Goal: Information Seeking & Learning: Learn about a topic

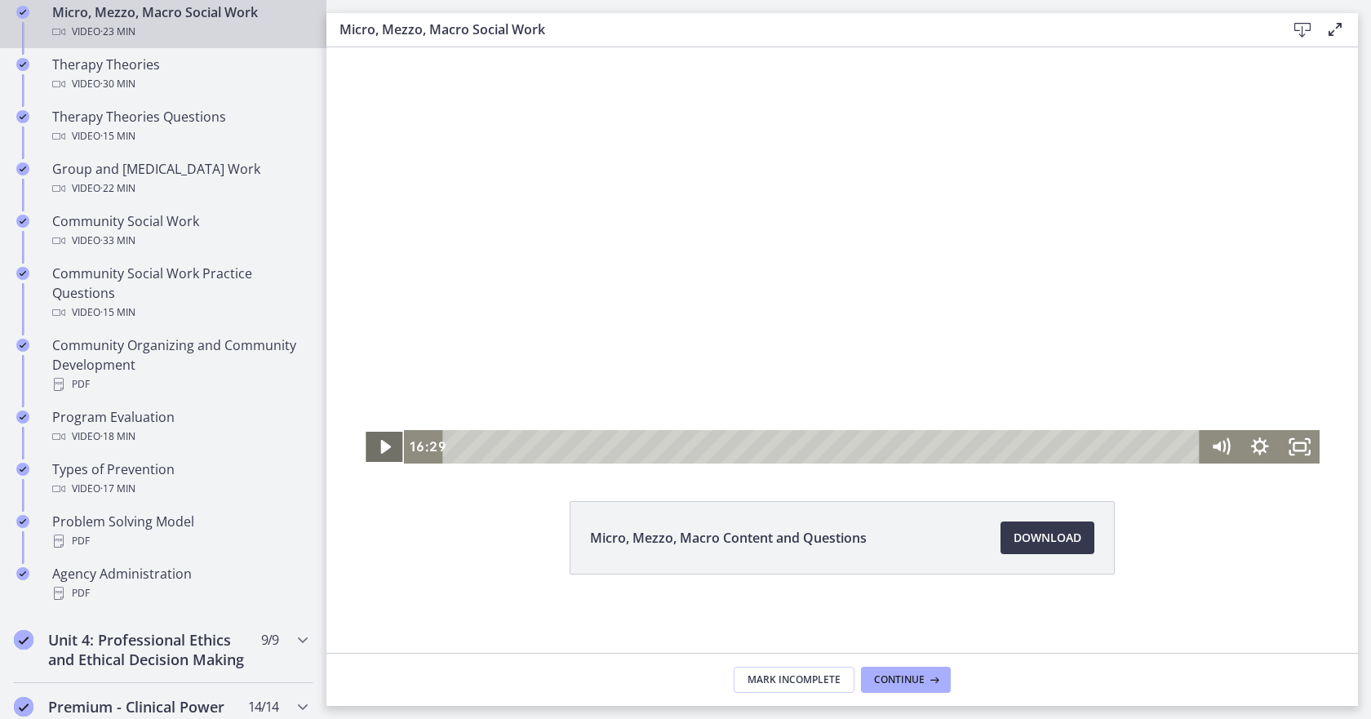
click at [374, 450] on icon "Play Video" at bounding box center [385, 446] width 40 height 33
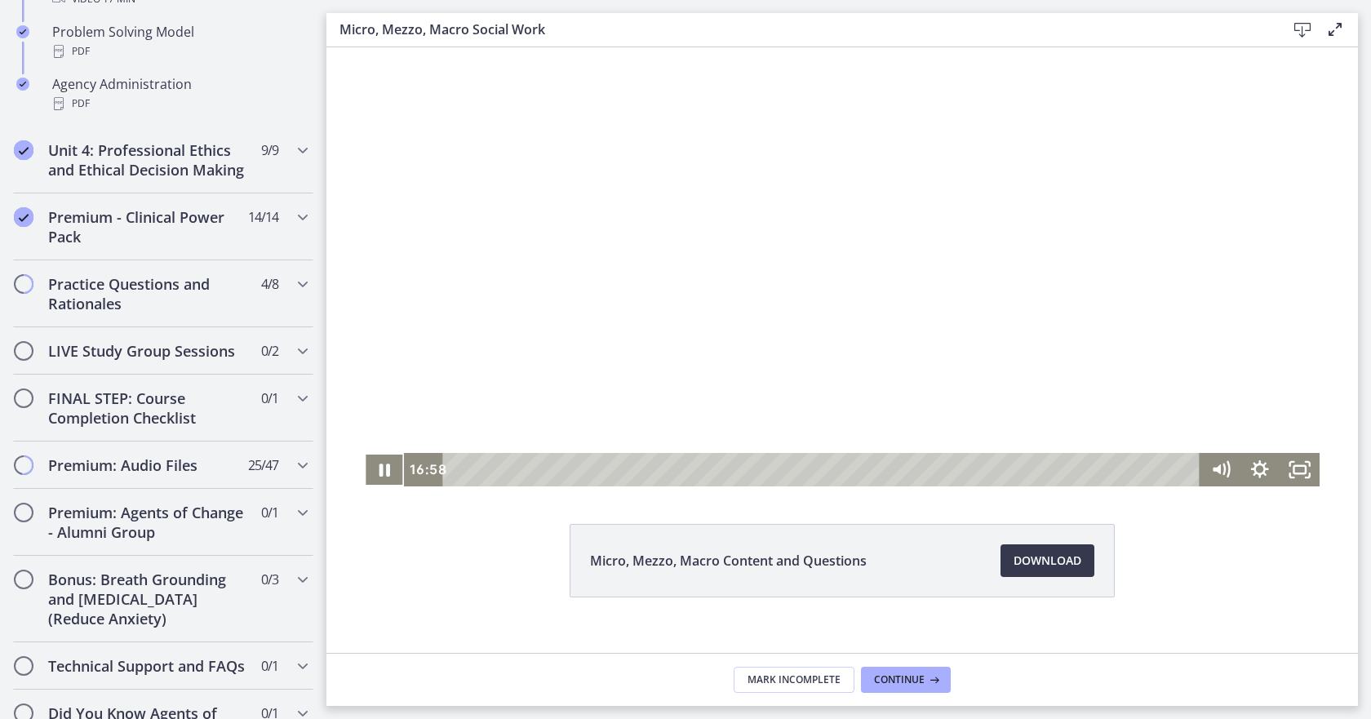
scroll to position [64, 0]
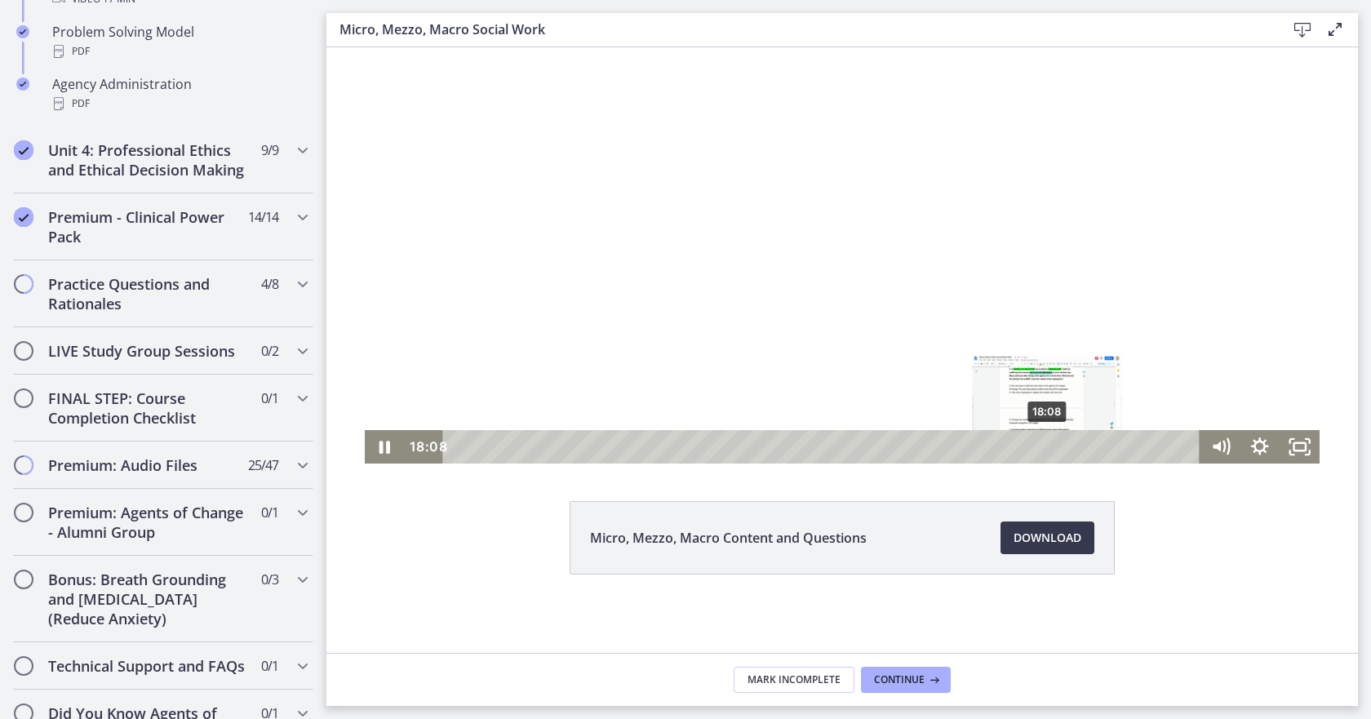
click at [1042, 455] on div "18:08" at bounding box center [823, 446] width 733 height 33
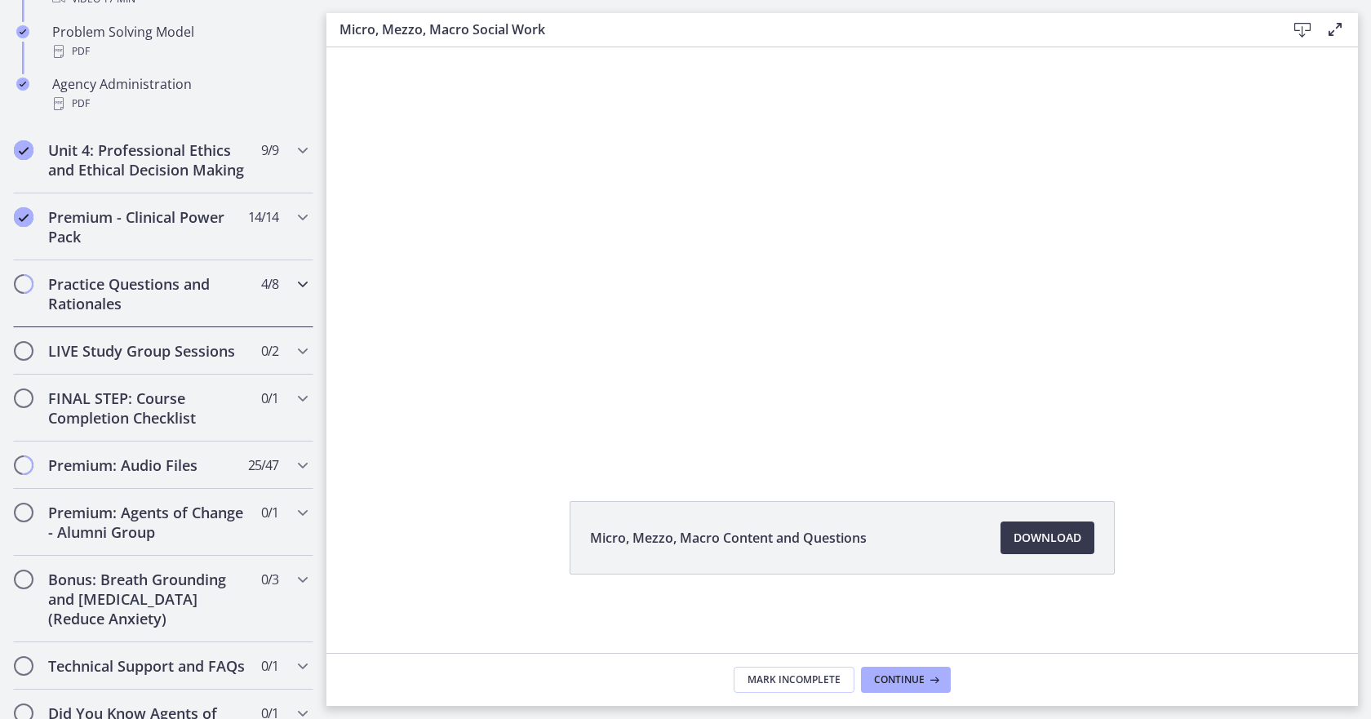
click at [293, 294] on icon "Chapters" at bounding box center [303, 284] width 20 height 20
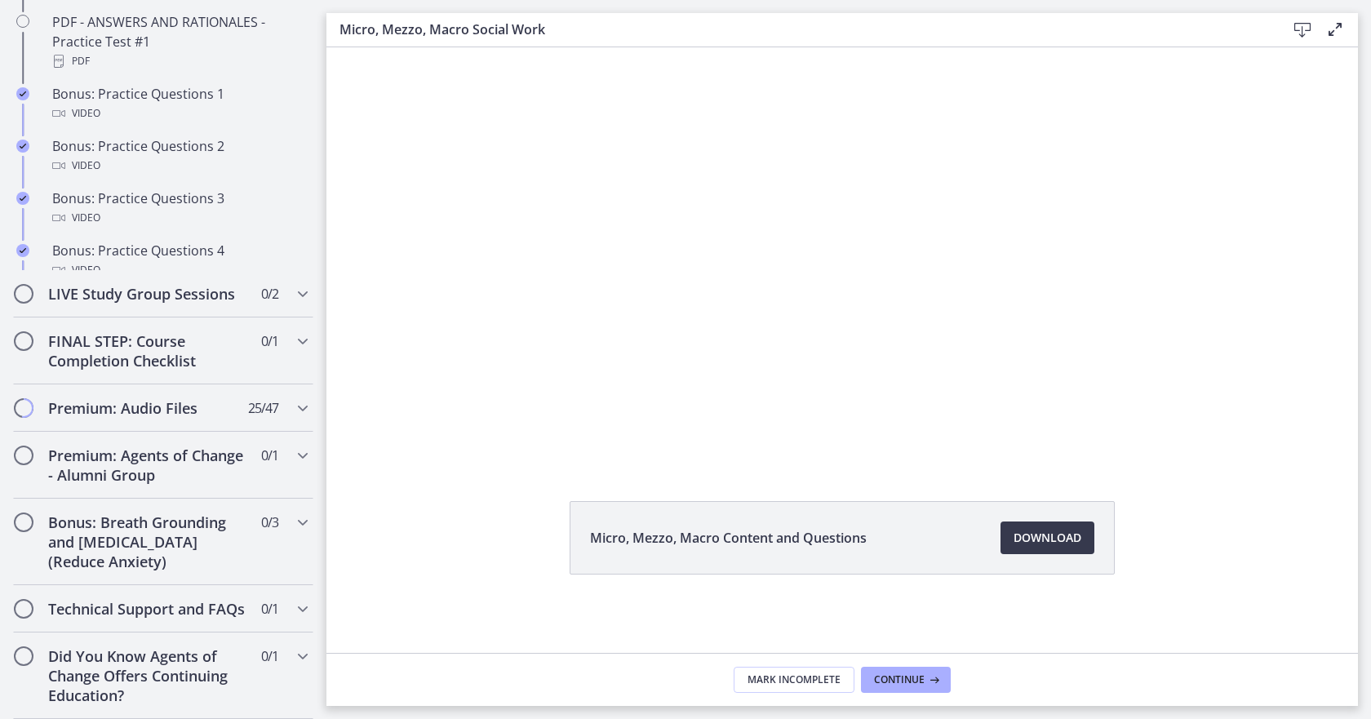
scroll to position [1182, 0]
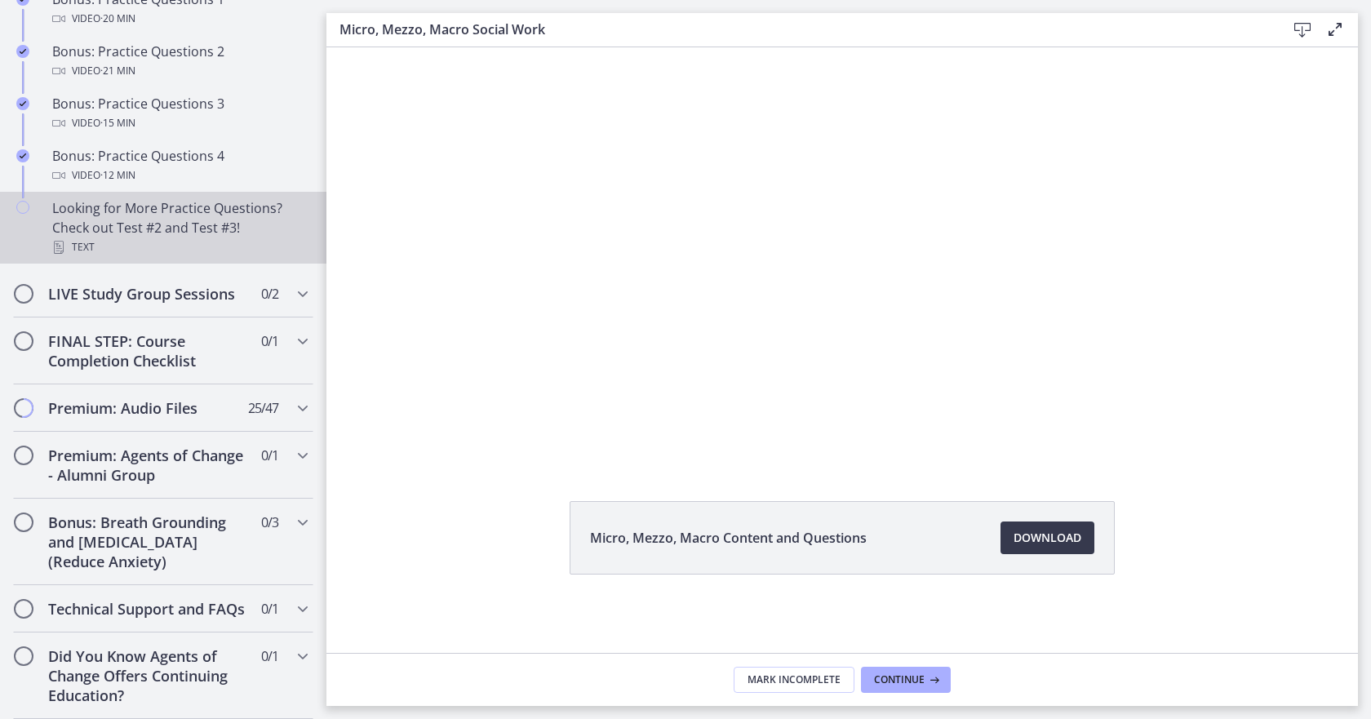
click at [77, 237] on div "Text" at bounding box center [179, 247] width 255 height 20
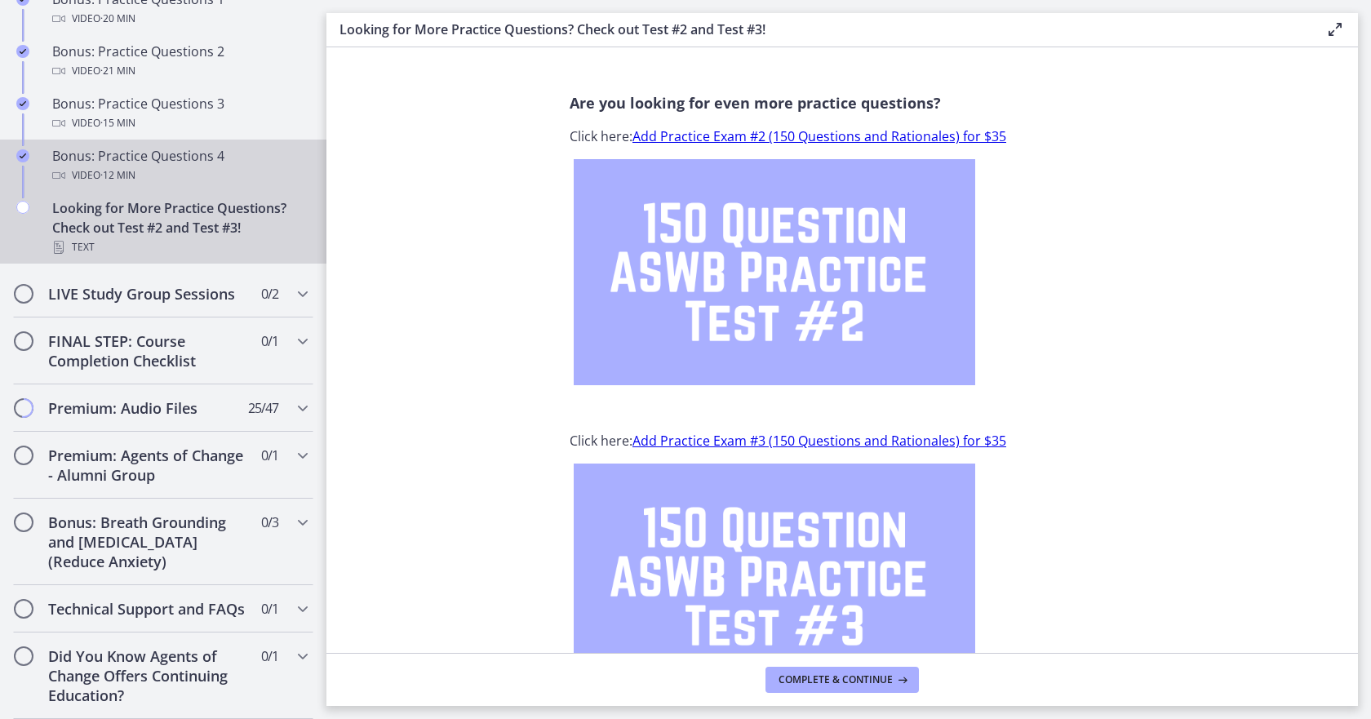
click at [79, 146] on div "Bonus: Practice Questions 4 Video · 12 min" at bounding box center [179, 165] width 255 height 39
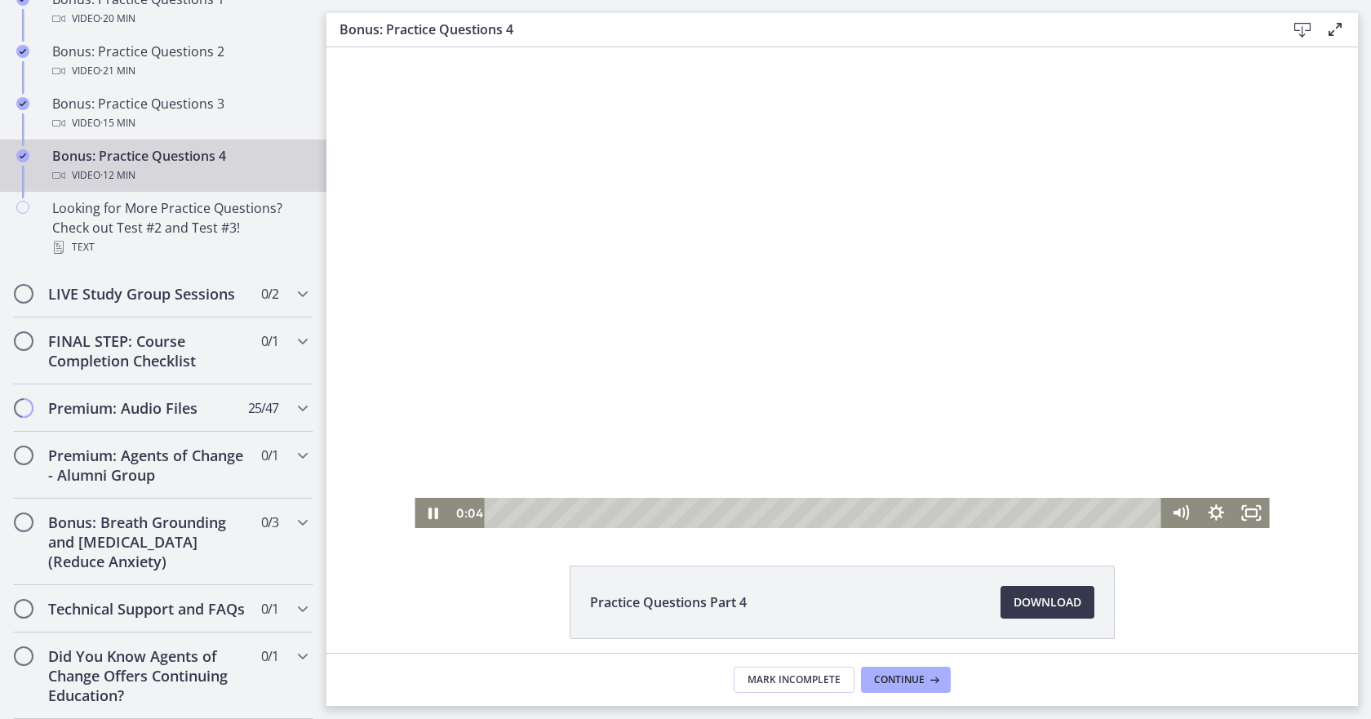
scroll to position [64, 0]
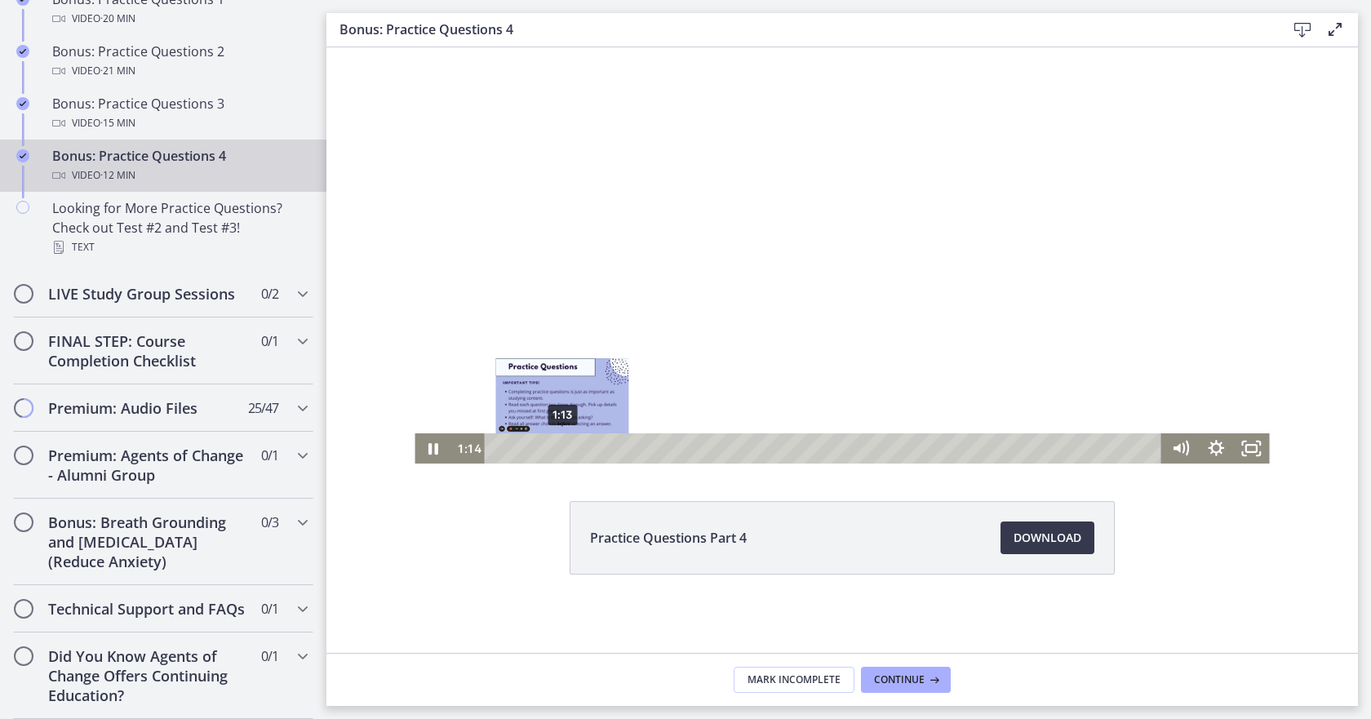
click at [556, 450] on div "1:13" at bounding box center [826, 448] width 656 height 30
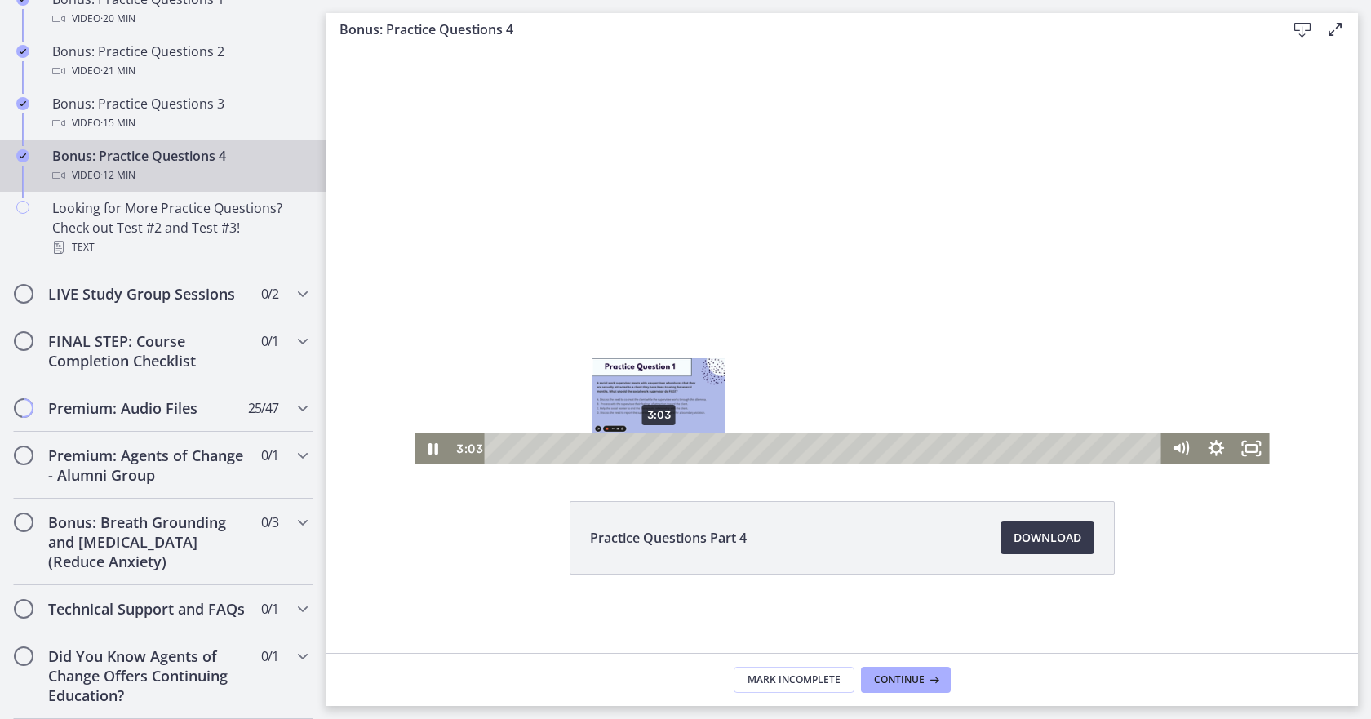
click at [655, 461] on div "3:03" at bounding box center [826, 448] width 656 height 30
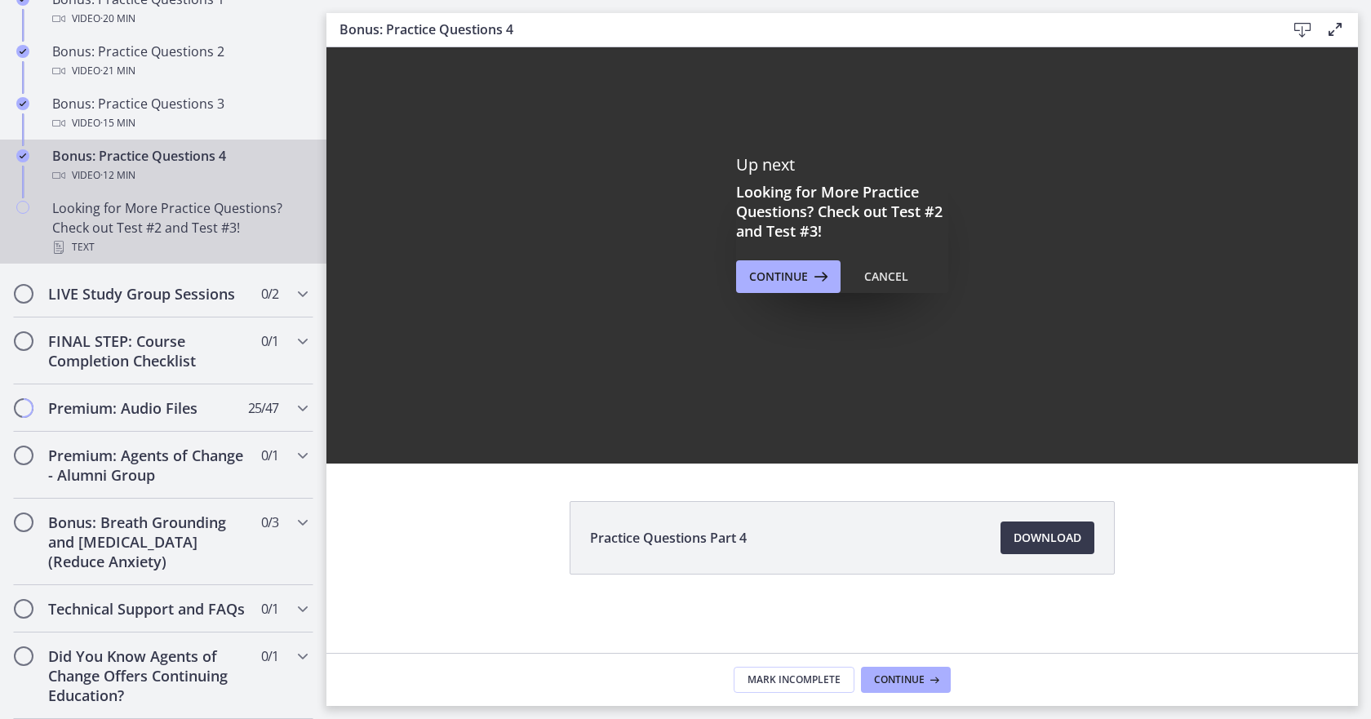
click at [101, 198] on div "Looking for More Practice Questions? Check out Test #2 and Test #3! Text" at bounding box center [179, 227] width 255 height 59
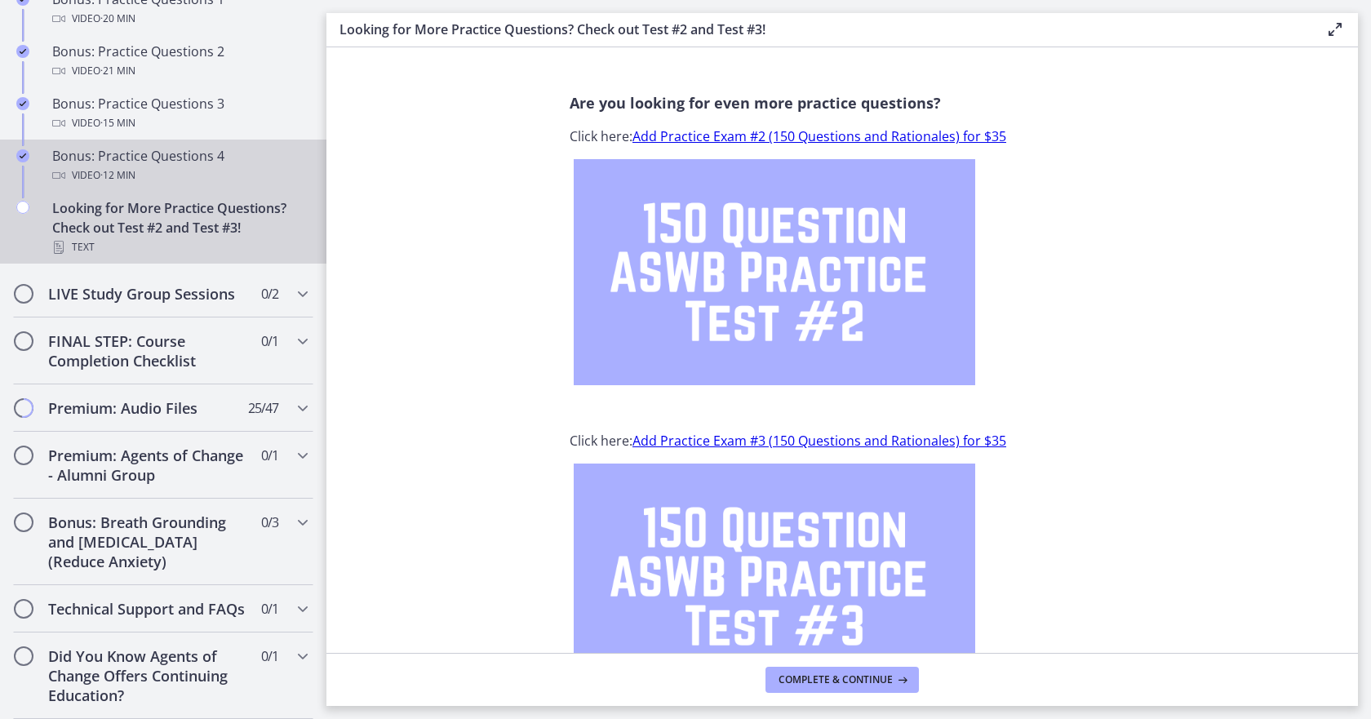
click at [91, 146] on div "Bonus: Practice Questions 4 Video · 12 min" at bounding box center [179, 165] width 255 height 39
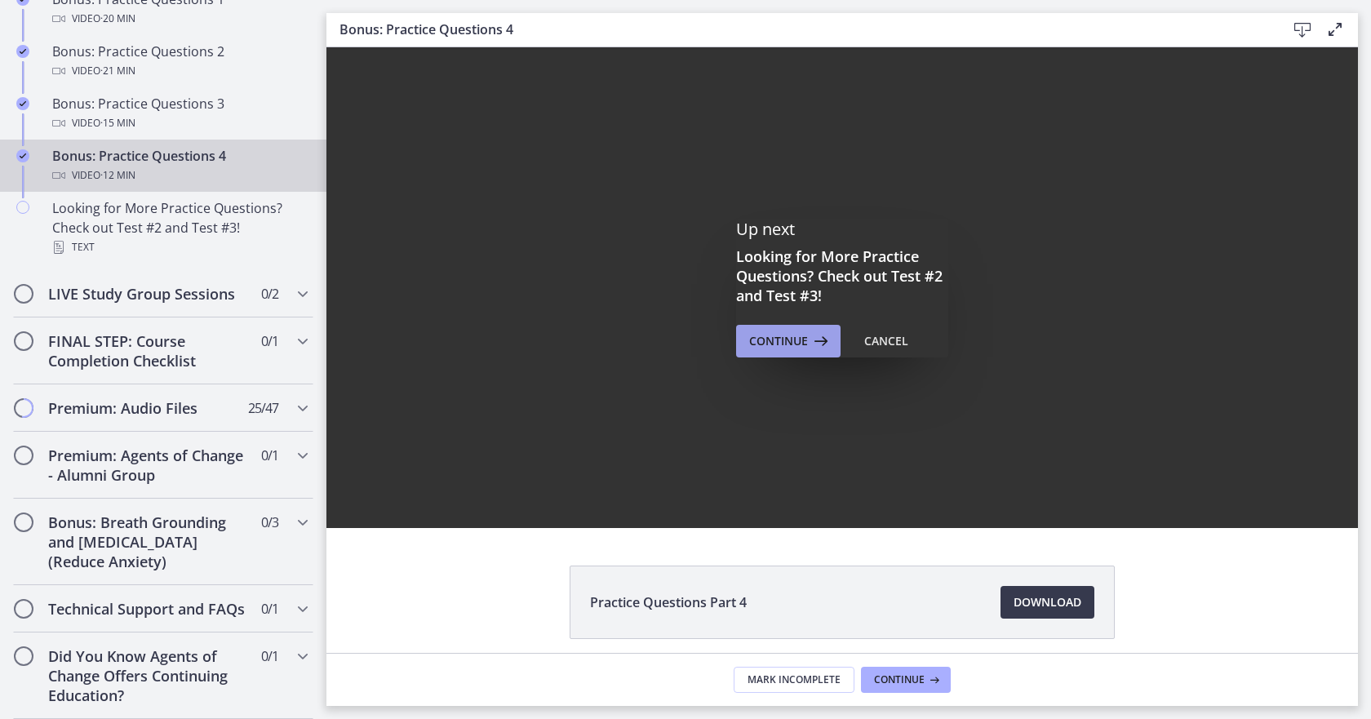
click at [776, 343] on span "Continue" at bounding box center [778, 341] width 59 height 20
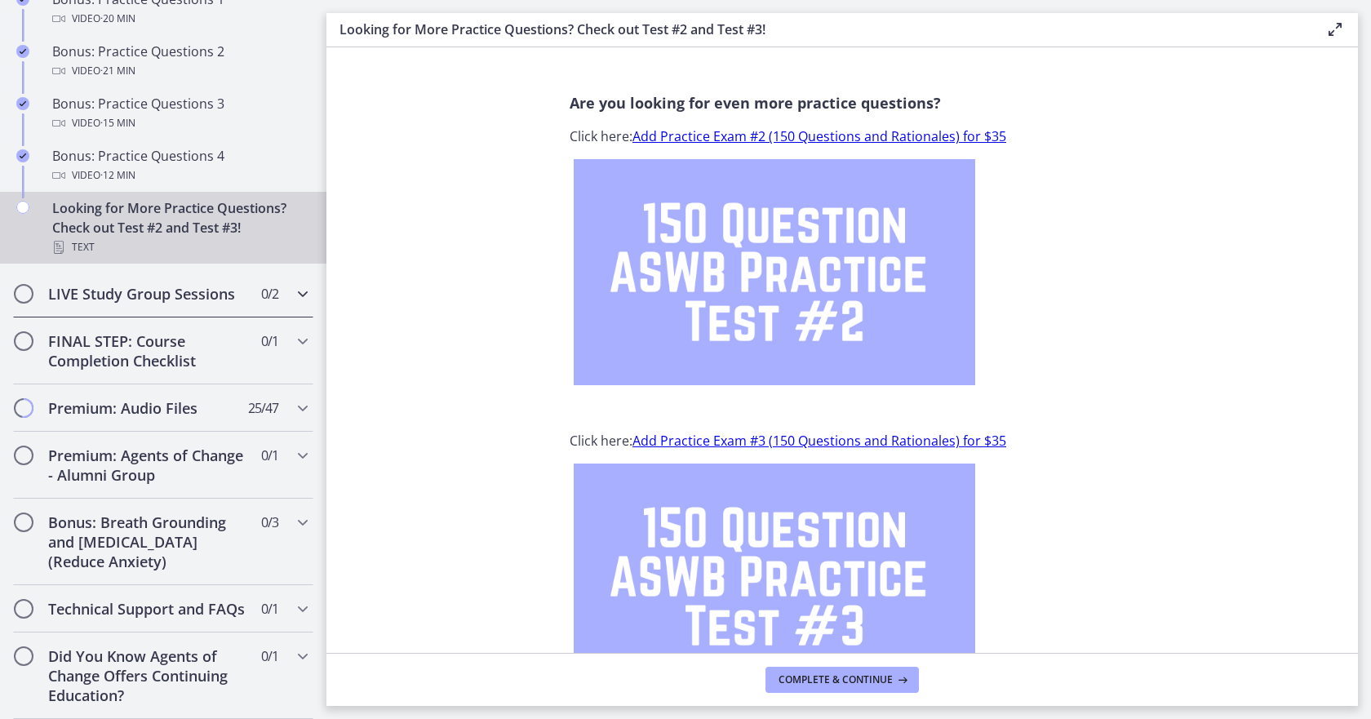
click at [104, 284] on h2 "LIVE Study Group Sessions" at bounding box center [147, 294] width 199 height 20
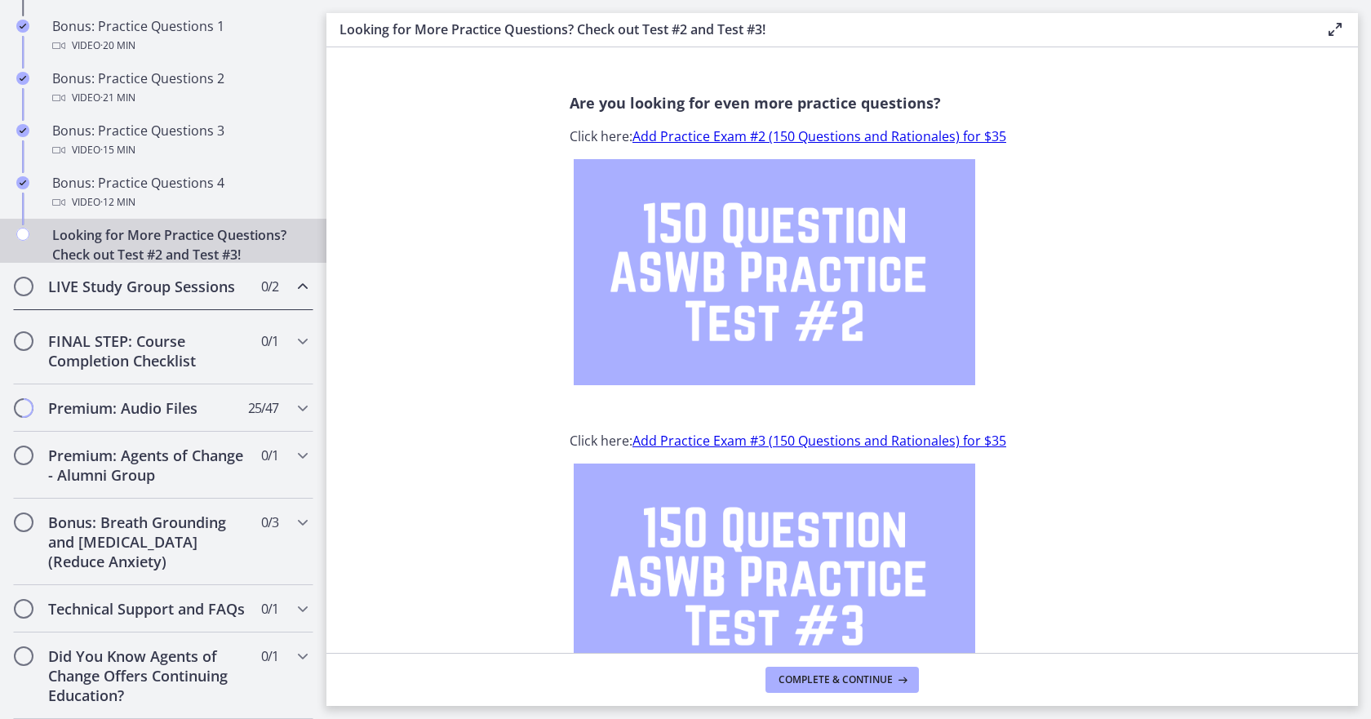
scroll to position [811, 0]
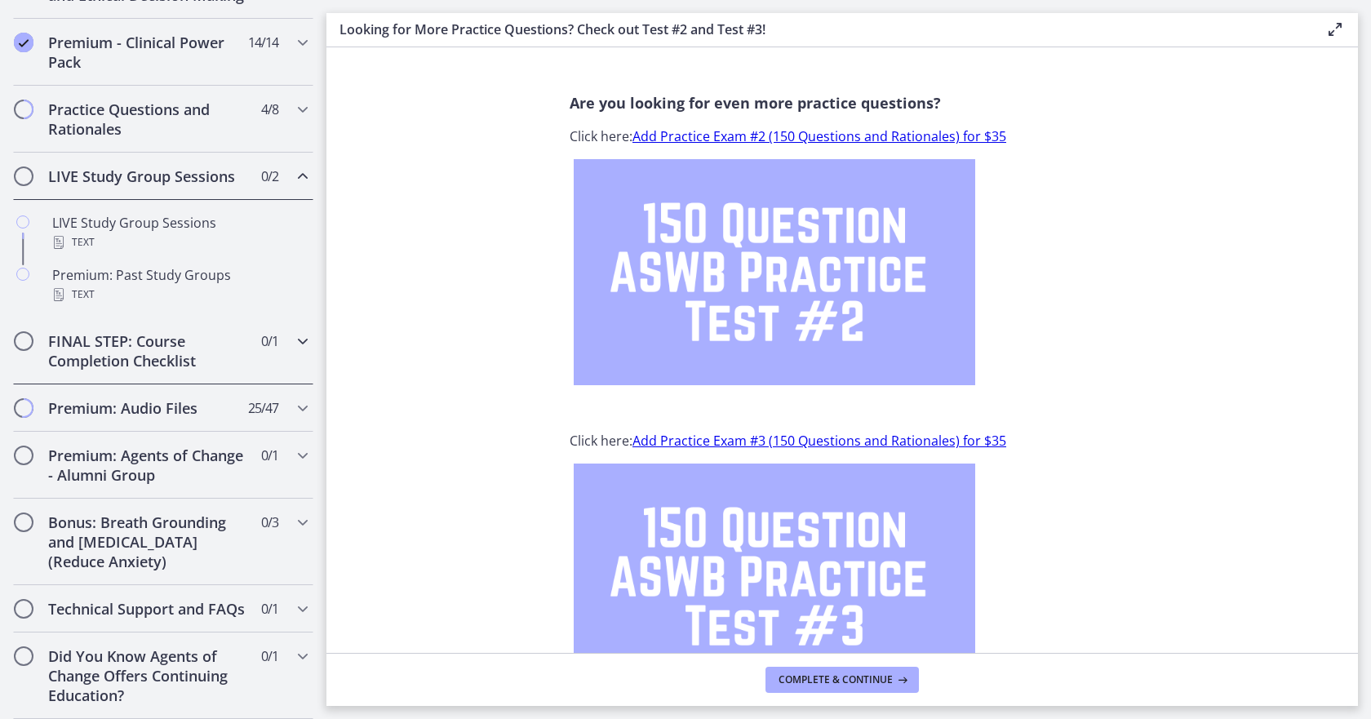
click at [120, 334] on h2 "FINAL STEP: Course Completion Checklist" at bounding box center [147, 350] width 199 height 39
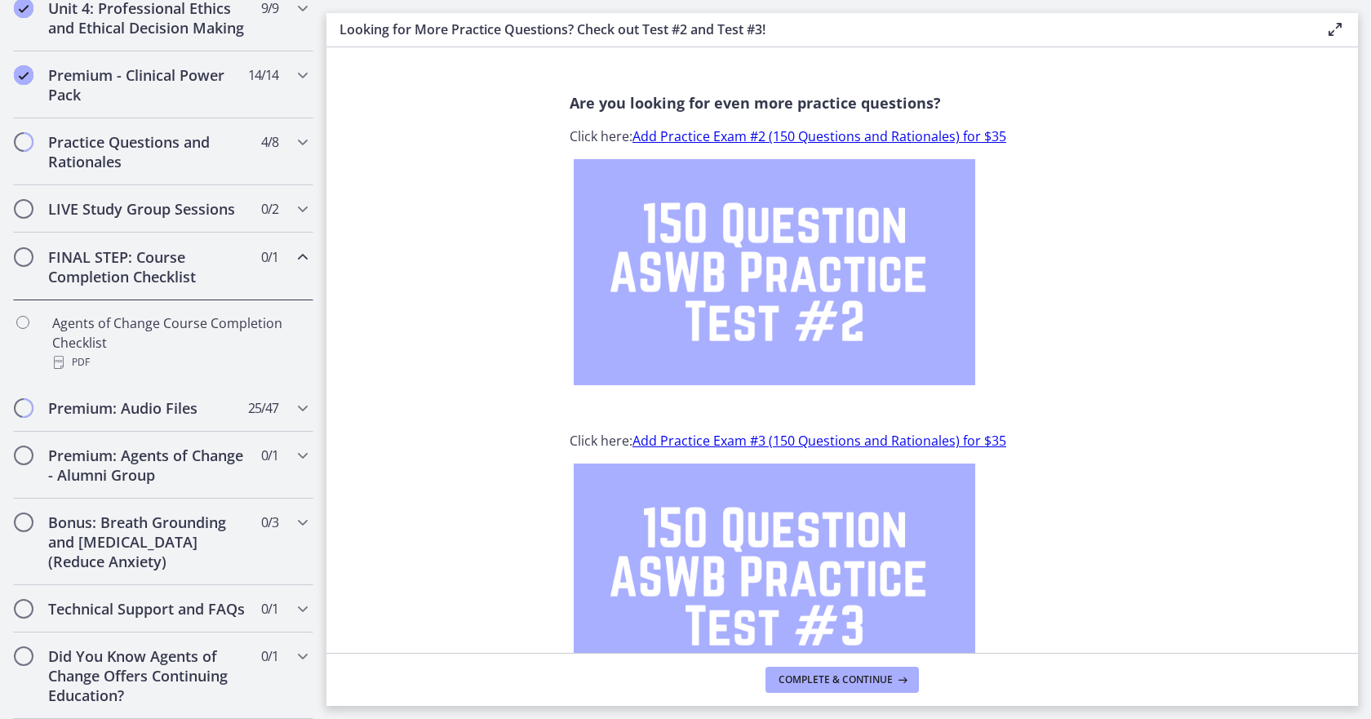
scroll to position [778, 0]
click at [139, 398] on h2 "Premium: Audio Files" at bounding box center [147, 408] width 199 height 20
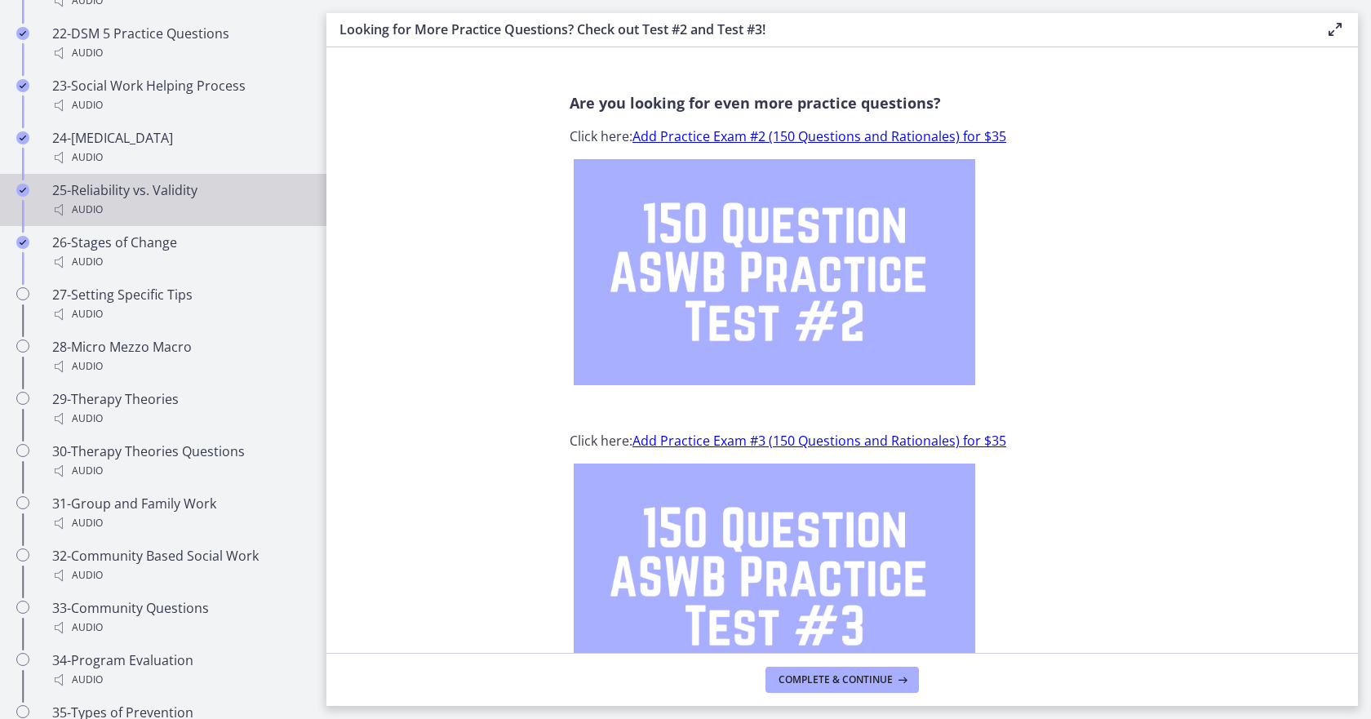
scroll to position [2247, 0]
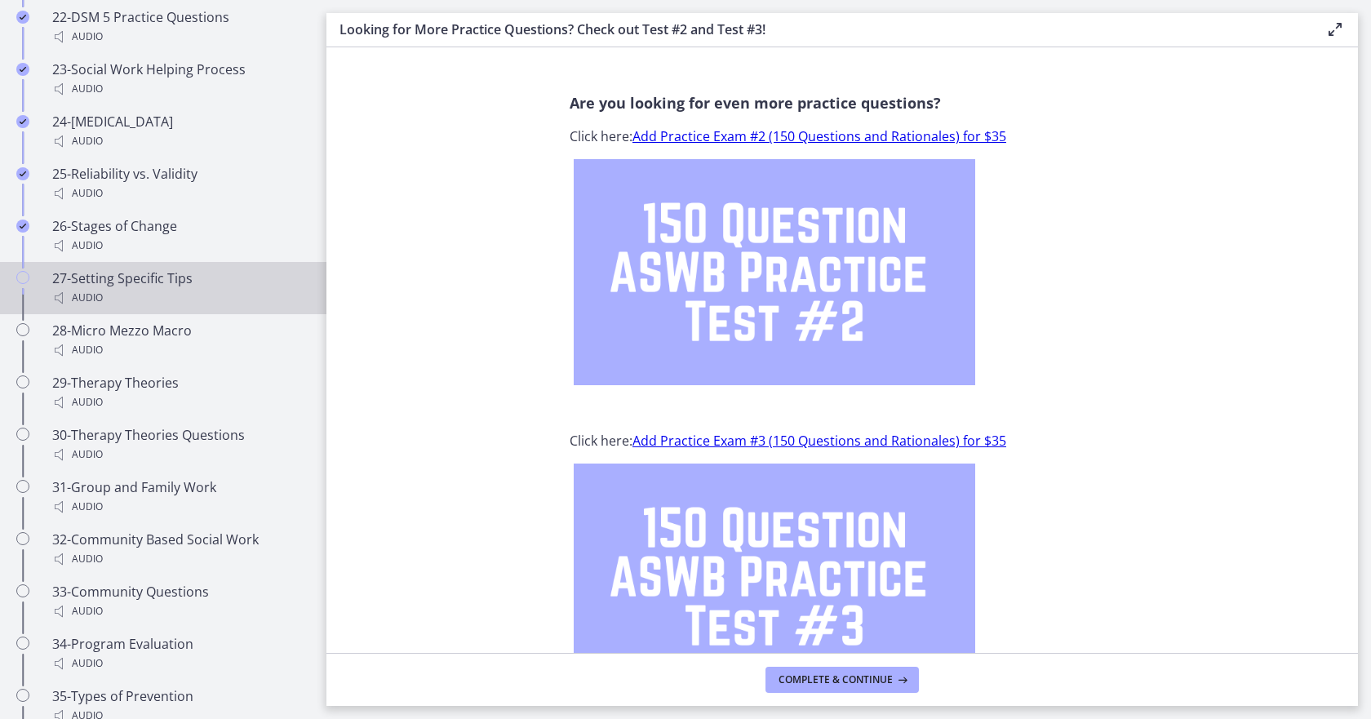
click at [20, 272] on icon "Chapters" at bounding box center [22, 277] width 13 height 13
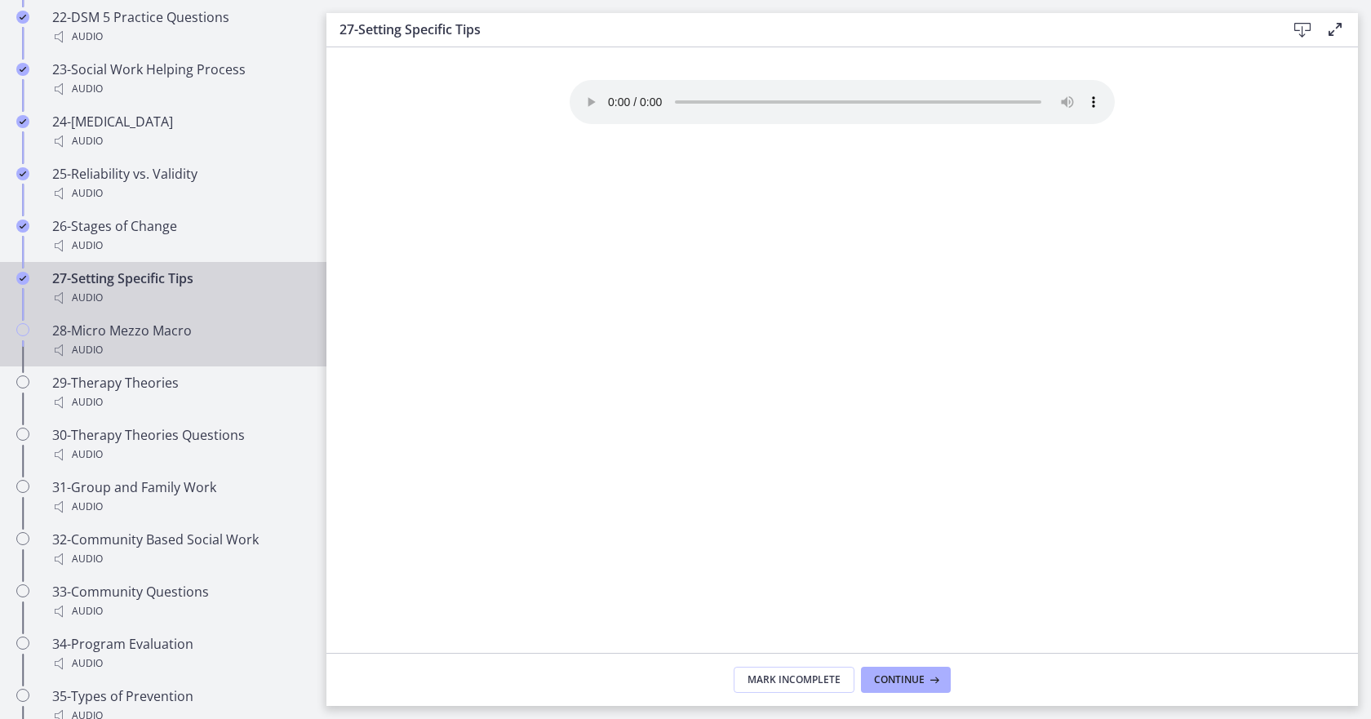
click at [121, 326] on div "28-Micro Mezzo Macro Audio" at bounding box center [179, 340] width 255 height 39
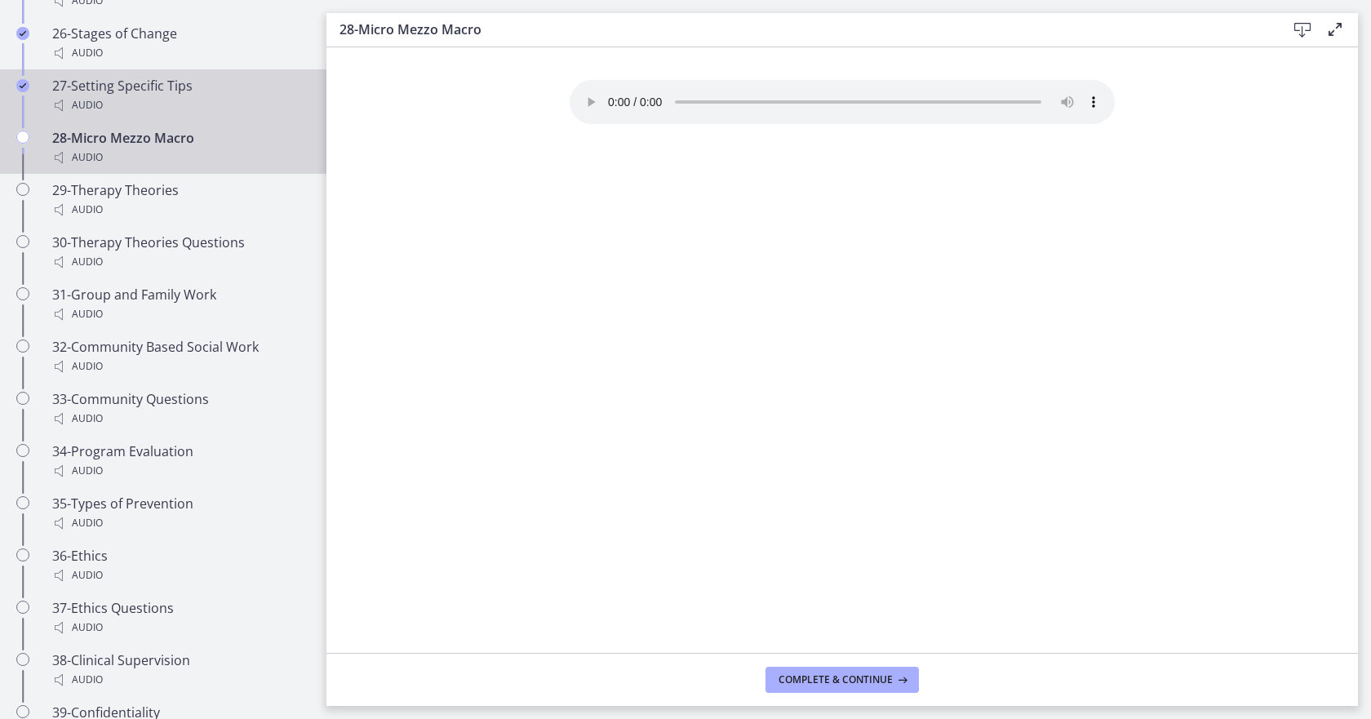
scroll to position [2423, 0]
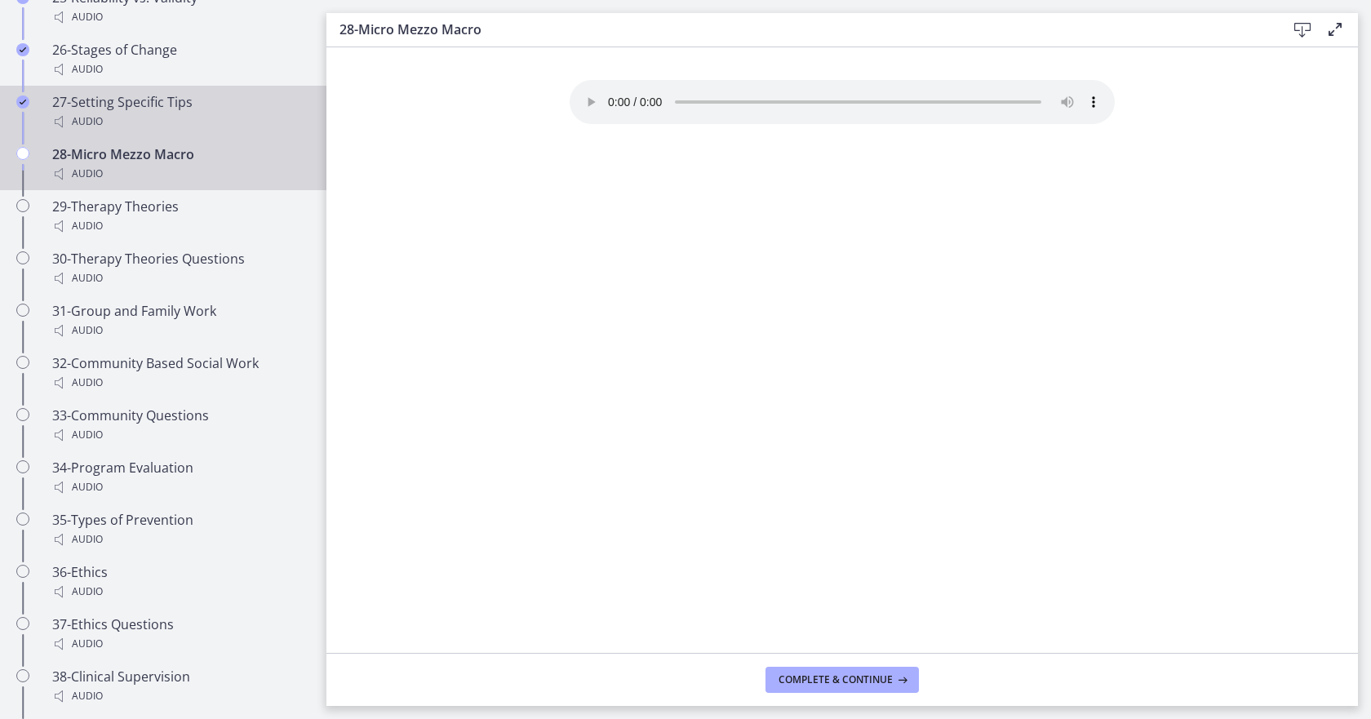
click at [122, 163] on div "28-Micro Mezzo Macro Audio" at bounding box center [179, 163] width 255 height 39
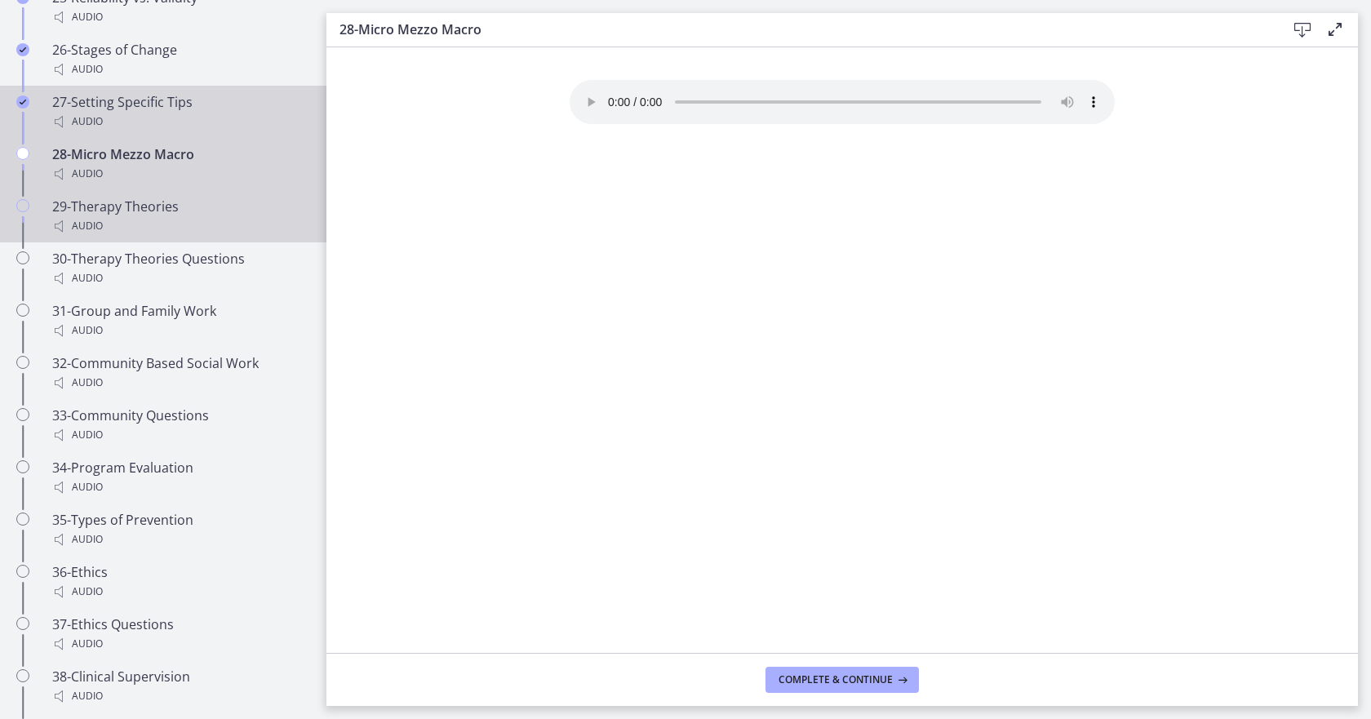
click at [91, 205] on div "29-Therapy Theories Audio" at bounding box center [179, 216] width 255 height 39
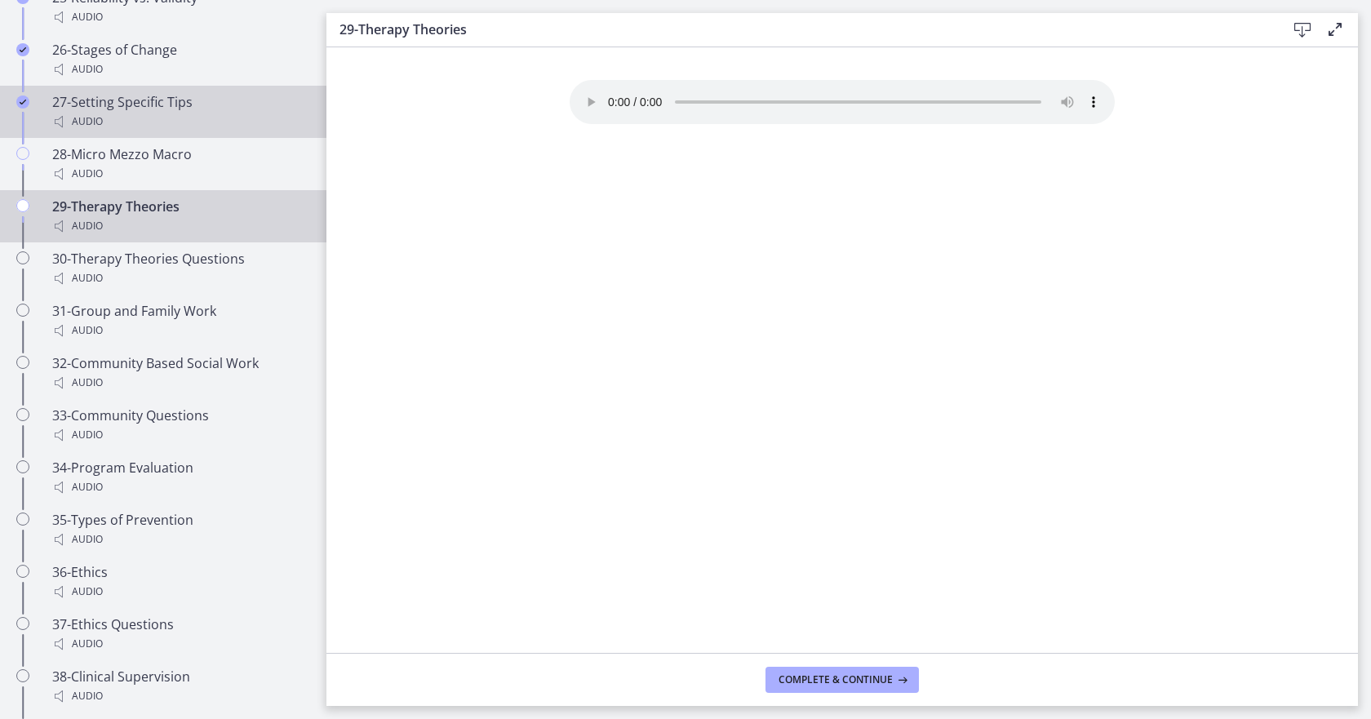
click at [146, 215] on div "29-Therapy Theories Audio" at bounding box center [179, 216] width 255 height 39
click at [834, 680] on span "Complete & continue" at bounding box center [835, 679] width 114 height 13
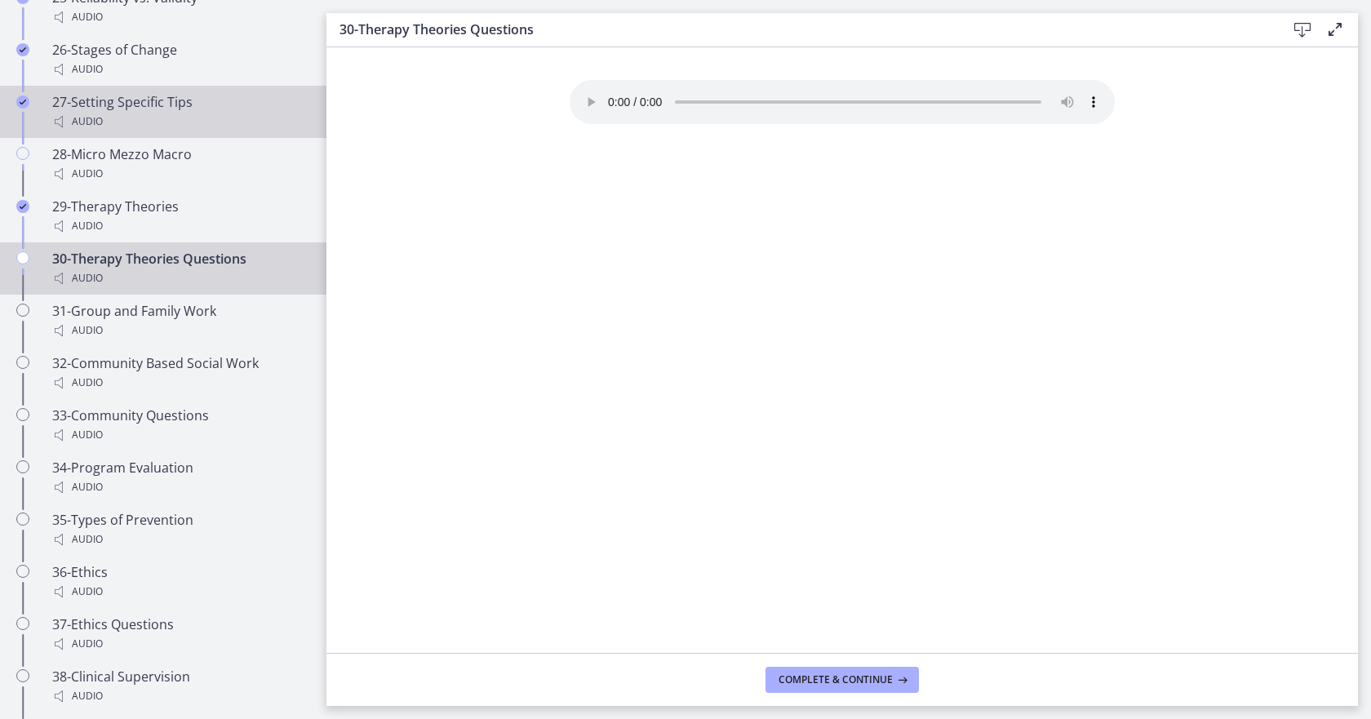
click at [203, 268] on div "Audio" at bounding box center [179, 278] width 255 height 20
click at [839, 662] on footer "Complete & continue" at bounding box center [841, 679] width 1031 height 53
click at [836, 682] on span "Complete & continue" at bounding box center [835, 679] width 114 height 13
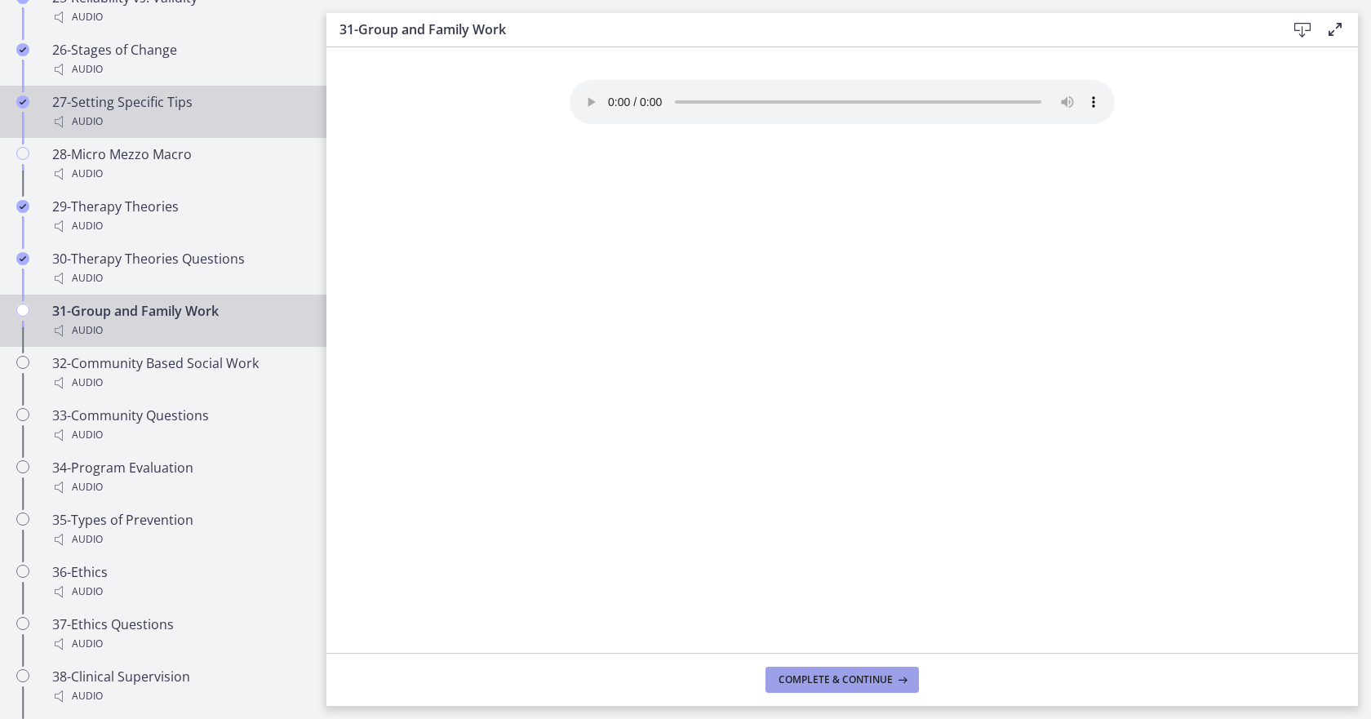
click at [832, 679] on span "Complete & continue" at bounding box center [835, 679] width 114 height 13
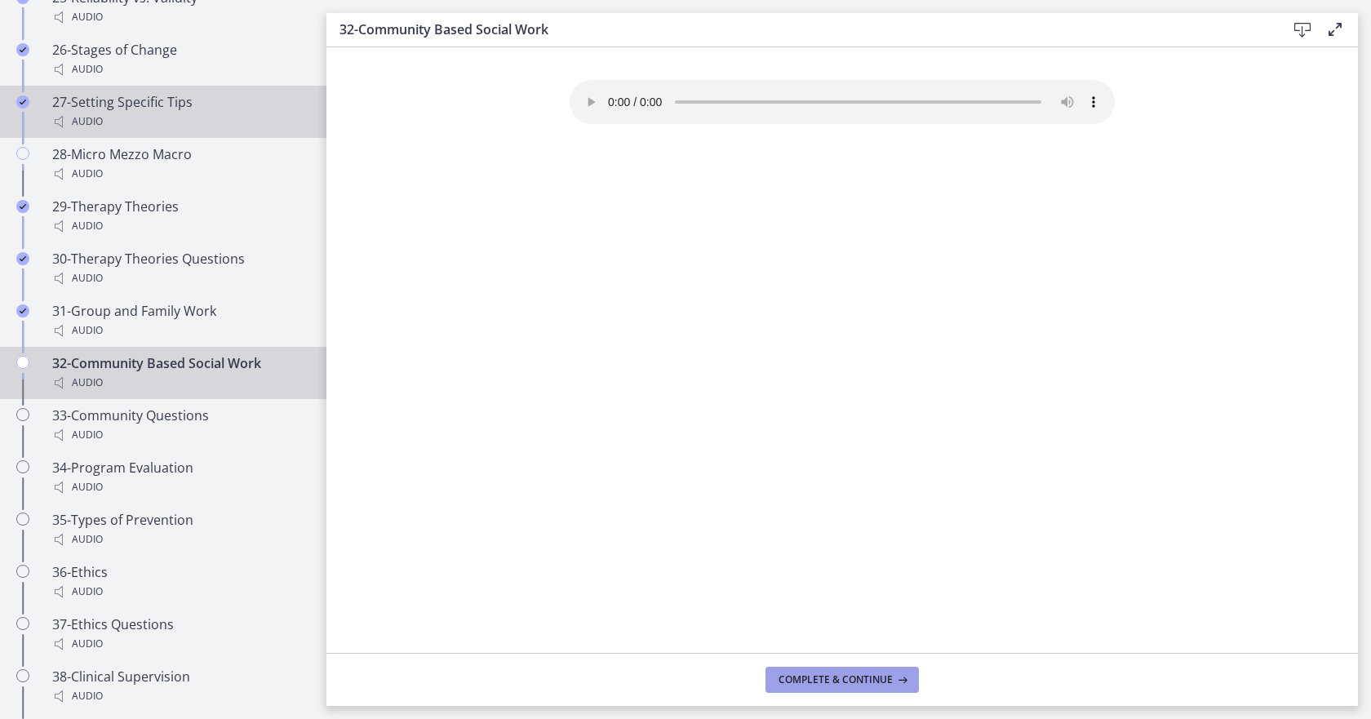
click at [793, 680] on span "Complete & continue" at bounding box center [835, 679] width 114 height 13
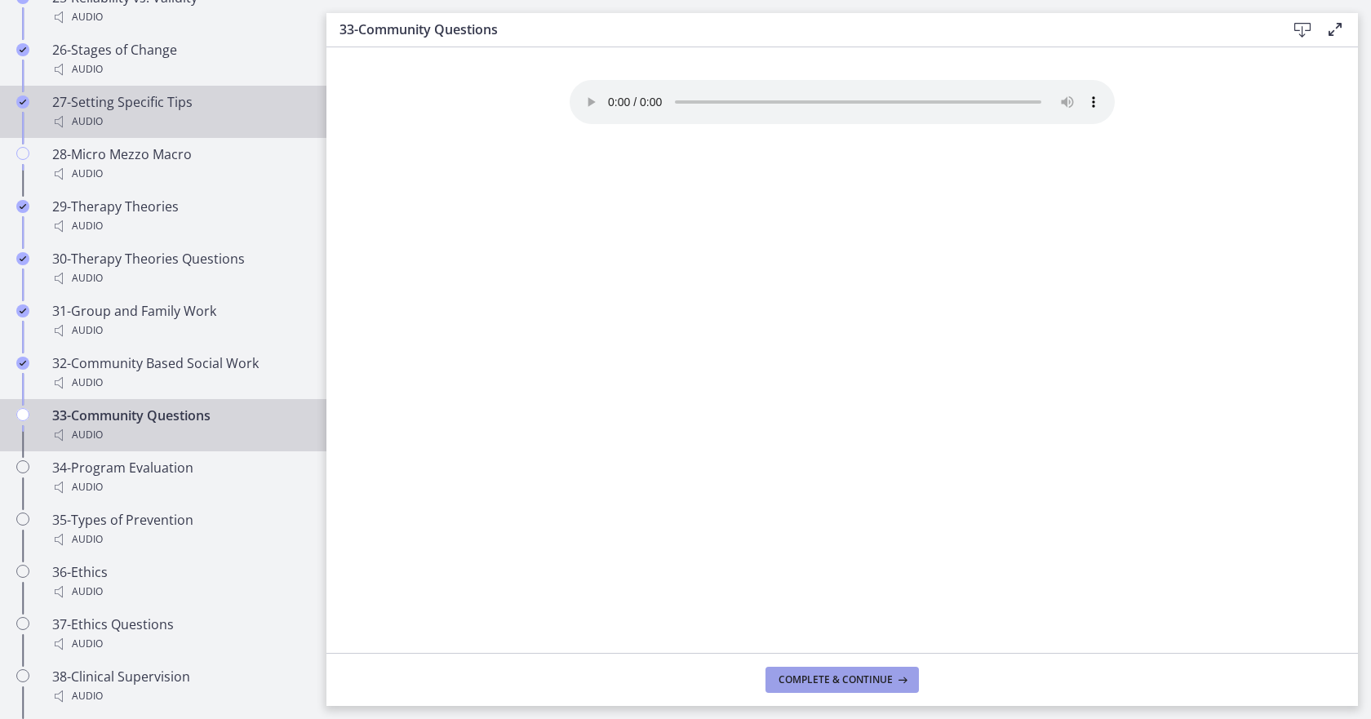
click at [811, 683] on span "Complete & continue" at bounding box center [835, 679] width 114 height 13
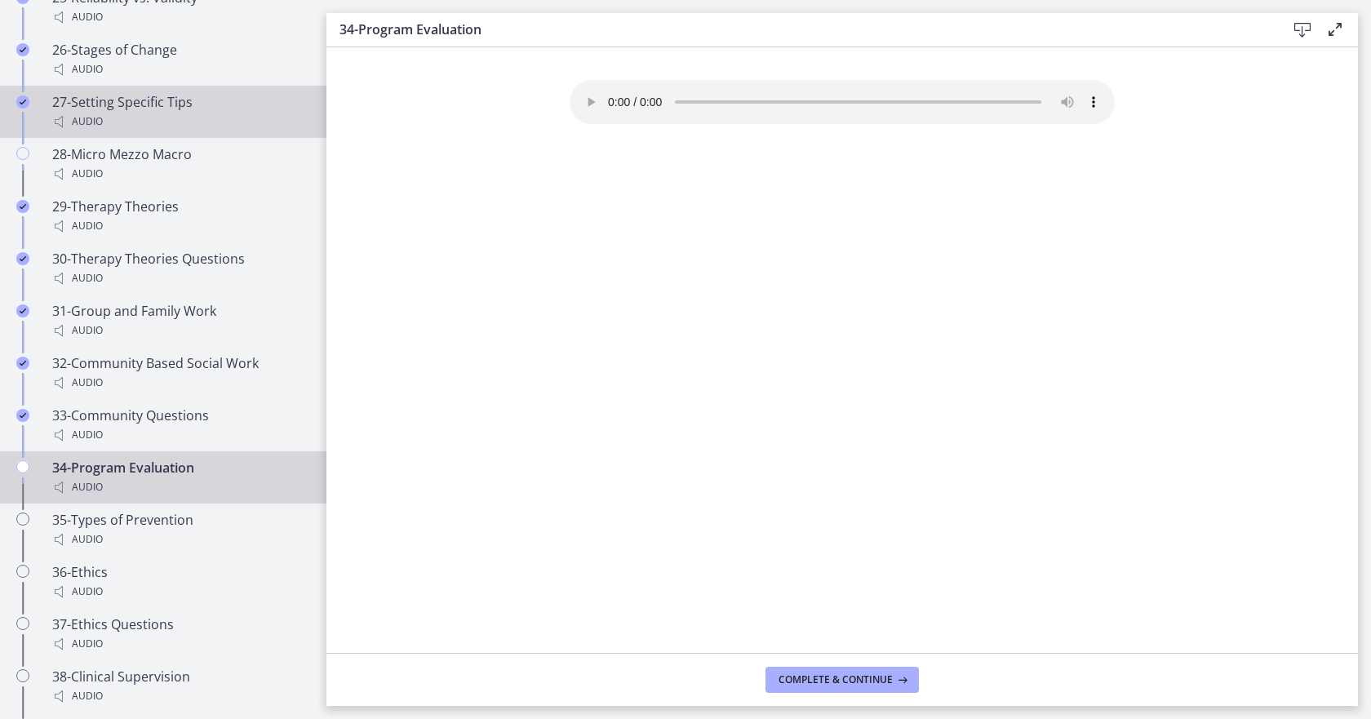
drag, startPoint x: 597, startPoint y: 259, endPoint x: 608, endPoint y: 653, distance: 394.2
click at [593, 718] on html "Skip to main content Go to Dashboard Go to Dashboard Go to Dashboard Agents of …" at bounding box center [685, 359] width 1371 height 719
